Goal: Transaction & Acquisition: Purchase product/service

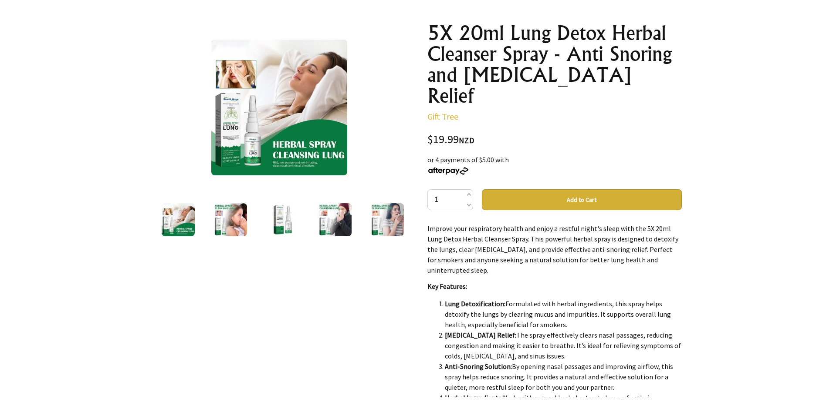
scroll to position [87, 0]
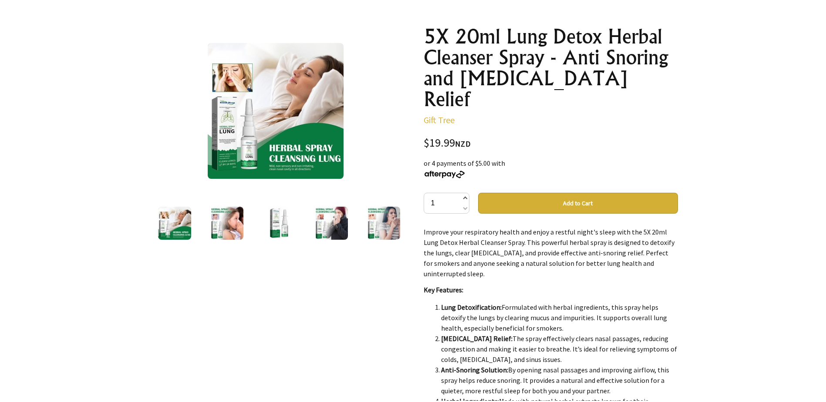
click at [465, 194] on span at bounding box center [465, 199] width 4 height 10
click at [464, 203] on span at bounding box center [465, 208] width 4 height 10
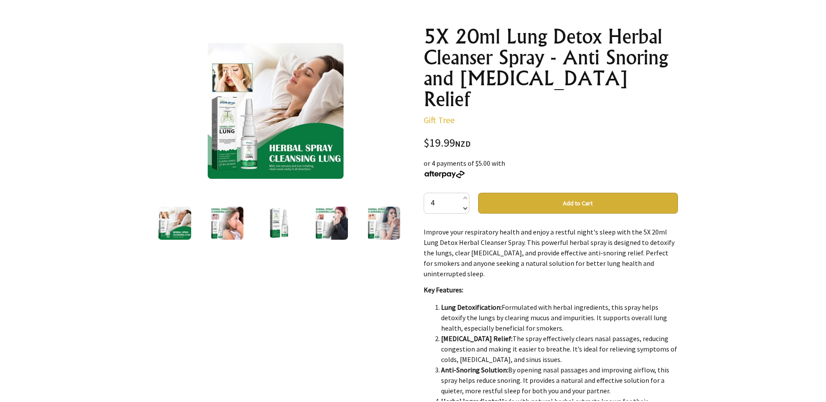
click at [464, 203] on span at bounding box center [465, 208] width 4 height 10
click at [464, 194] on span at bounding box center [465, 199] width 4 height 10
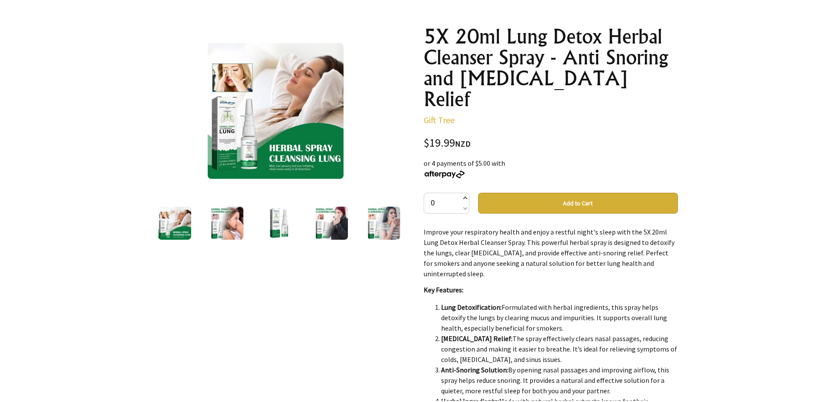
type input "1"
click at [246, 133] on img at bounding box center [276, 111] width 136 height 136
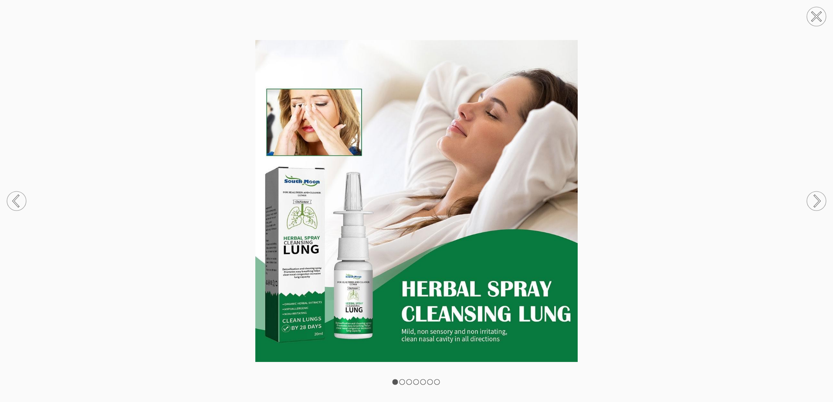
click at [820, 200] on circle at bounding box center [816, 201] width 19 height 19
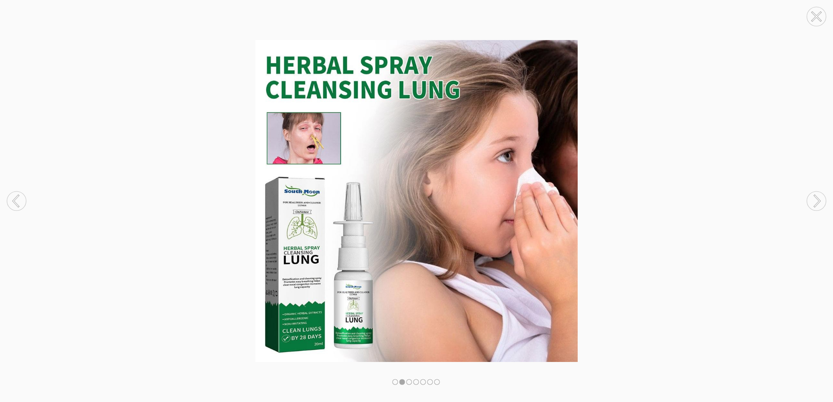
click at [818, 198] on icon at bounding box center [816, 201] width 5 height 11
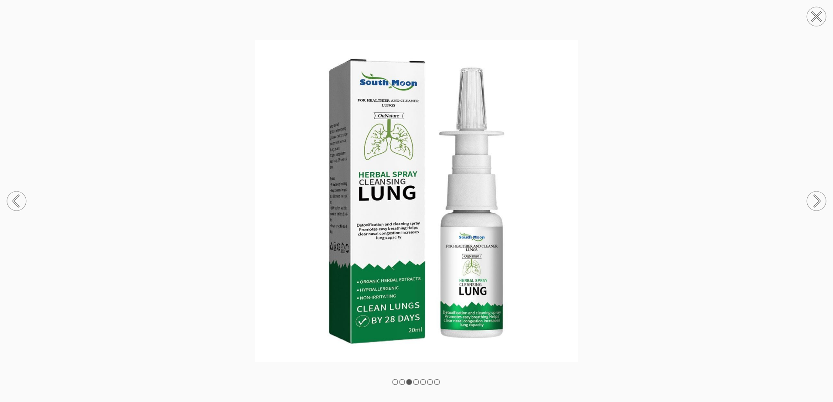
click at [817, 197] on circle at bounding box center [816, 201] width 19 height 19
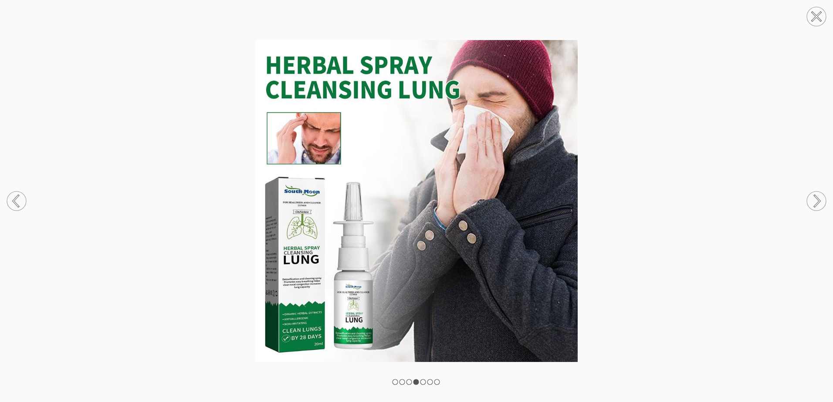
click at [817, 197] on icon at bounding box center [816, 201] width 33 height 46
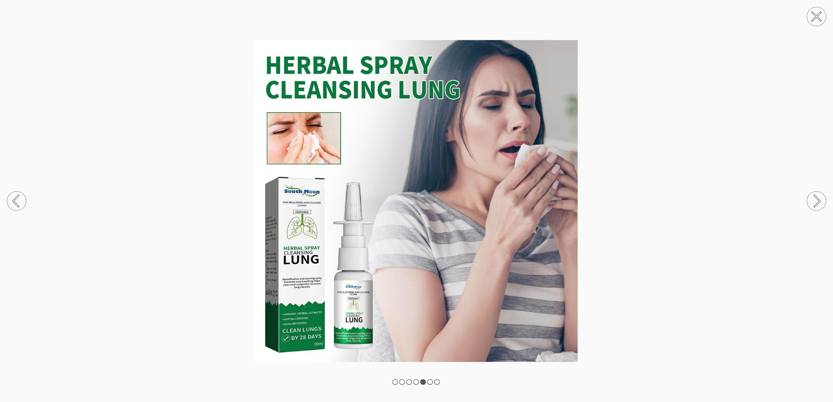
click at [811, 194] on icon at bounding box center [816, 201] width 33 height 46
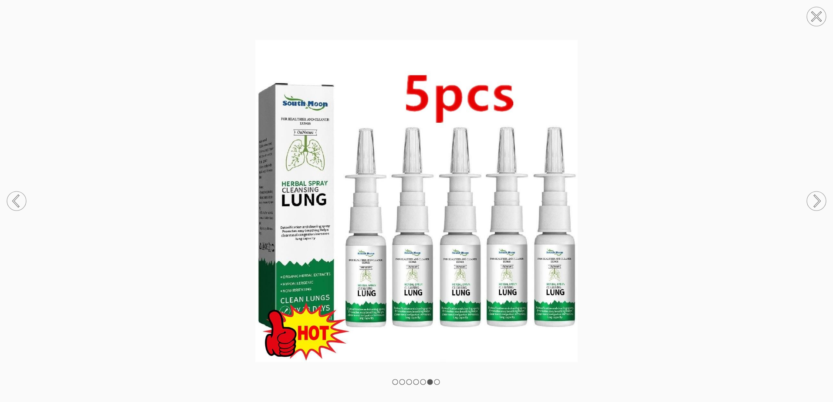
click at [306, 149] on img at bounding box center [416, 201] width 833 height 322
click at [818, 199] on icon at bounding box center [816, 201] width 5 height 11
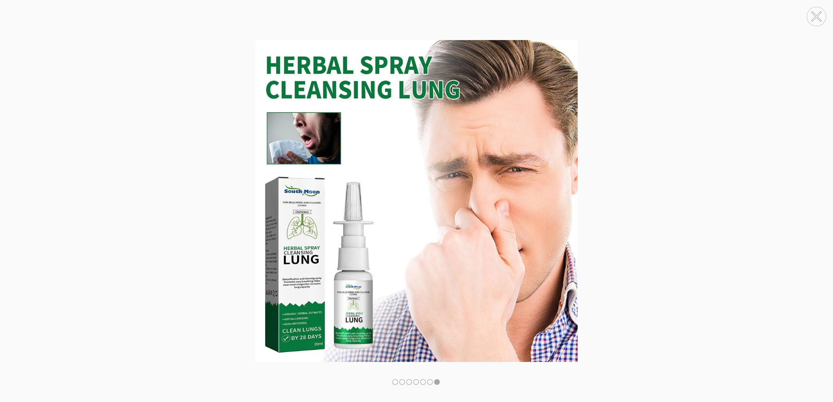
click at [818, 199] on icon at bounding box center [816, 201] width 5 height 11
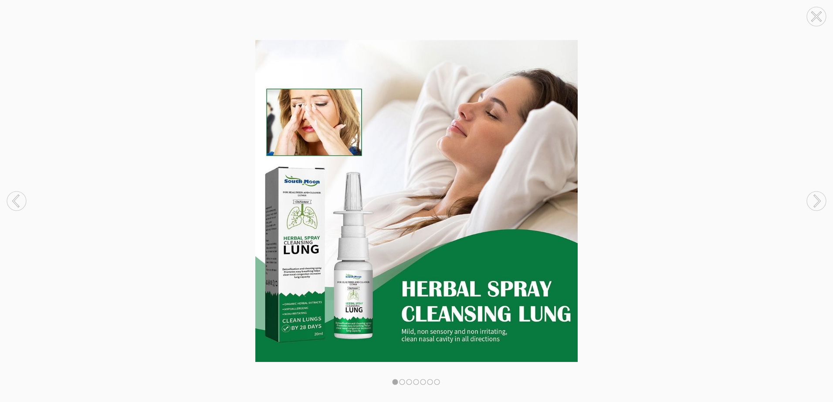
click at [818, 199] on icon at bounding box center [816, 201] width 5 height 11
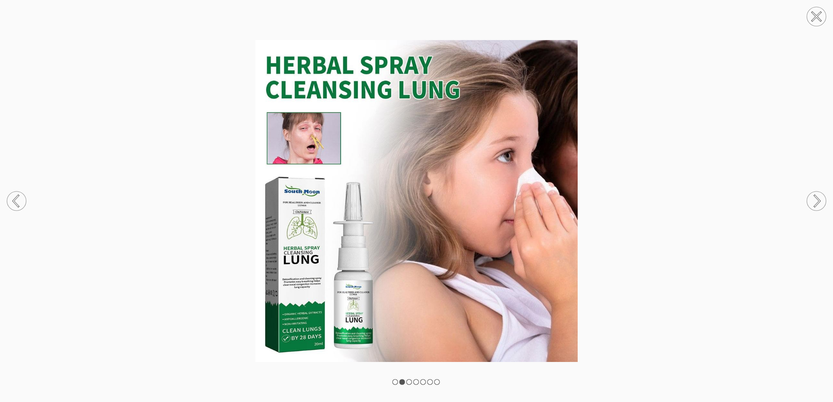
click at [818, 199] on icon at bounding box center [816, 201] width 5 height 11
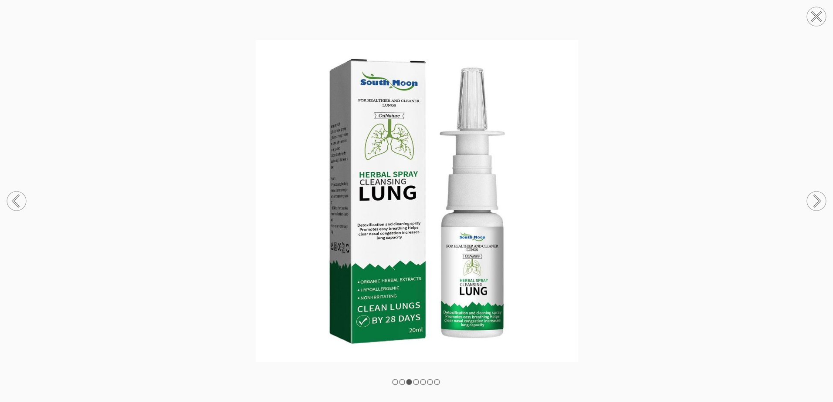
click at [818, 196] on icon at bounding box center [816, 201] width 33 height 46
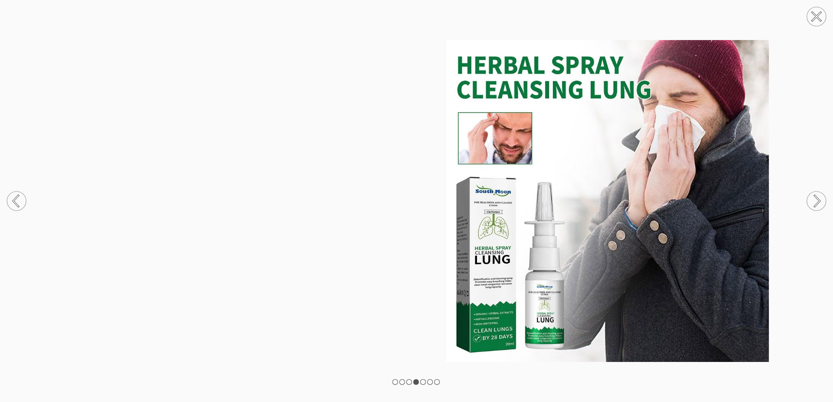
click at [813, 191] on icon at bounding box center [816, 201] width 33 height 46
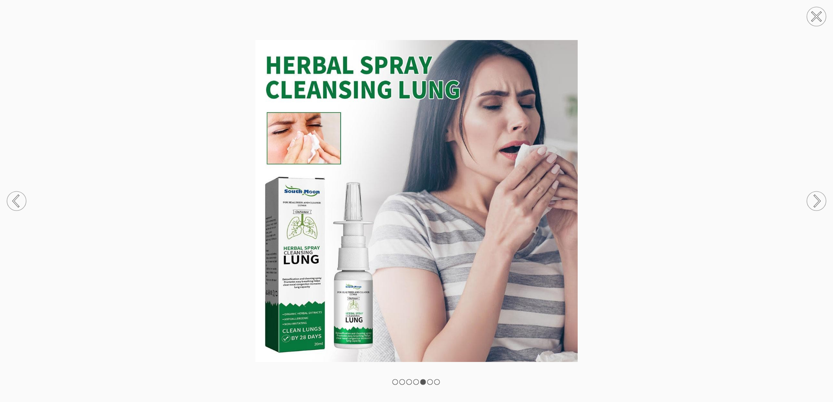
click at [751, 160] on img at bounding box center [416, 201] width 833 height 322
